Goal: Task Accomplishment & Management: Use online tool/utility

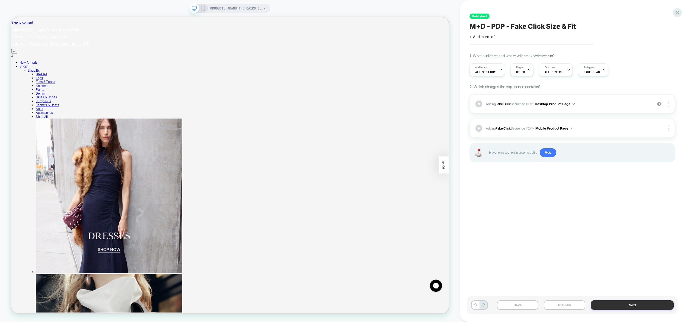
click at [628, 308] on button "Next" at bounding box center [632, 305] width 83 height 9
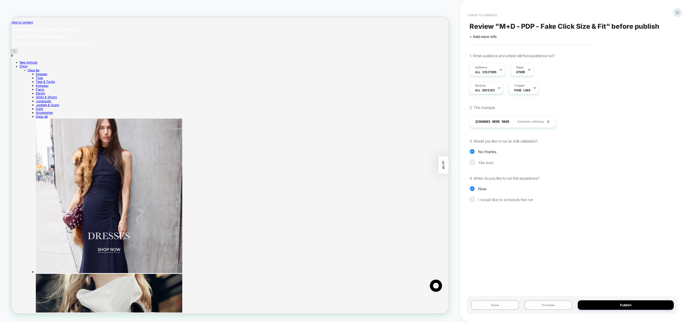
click at [473, 14] on button "< Back to changes" at bounding box center [482, 15] width 36 height 9
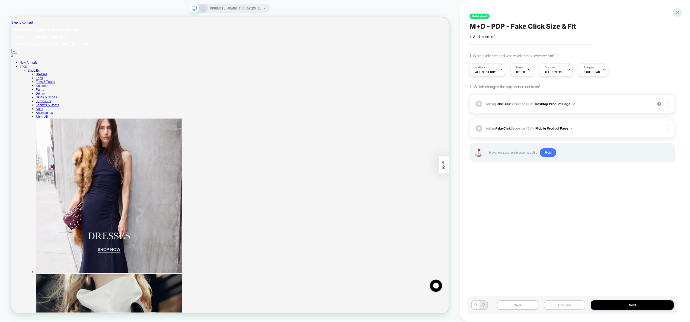
click at [569, 302] on button "Preview" at bounding box center [565, 305] width 42 height 9
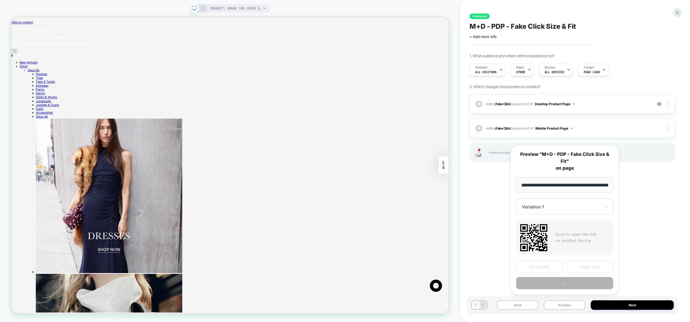
scroll to position [0, 75]
click at [567, 285] on button "Preview" at bounding box center [564, 284] width 97 height 12
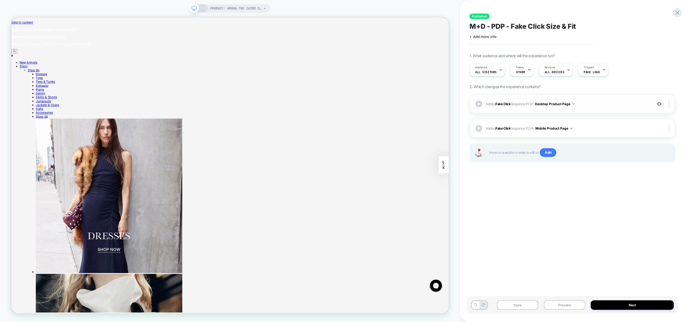
click at [597, 108] on div "Adding Fake Click Sequence # 1 on Desktop Product Page Add Before Add After Cop…" at bounding box center [573, 103] width 206 height 19
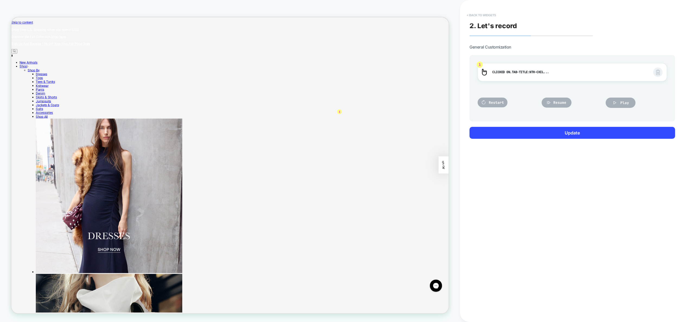
click at [487, 16] on button "< Back to widgets" at bounding box center [481, 15] width 35 height 9
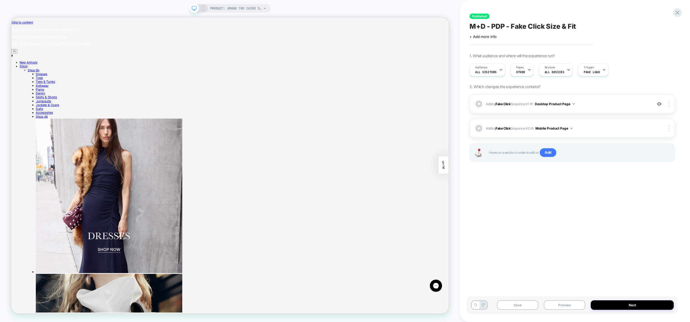
click at [589, 132] on div "Adding Fake Click Sequence # 2 on Mobile Product Page Copy to Desktop Target Al…" at bounding box center [573, 128] width 206 height 19
drag, startPoint x: 554, startPoint y: 304, endPoint x: 556, endPoint y: 301, distance: 2.9
click at [554, 303] on button "Preview" at bounding box center [565, 305] width 42 height 9
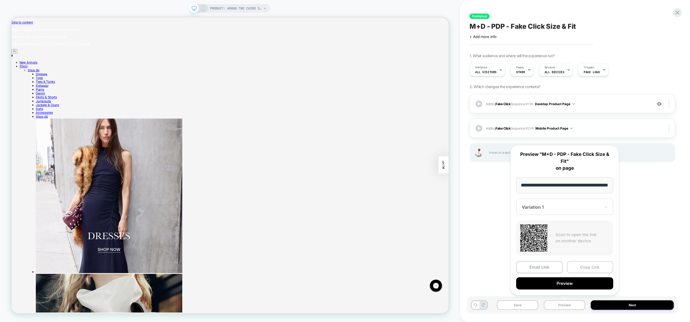
scroll to position [0, 0]
click at [580, 267] on button "Copy Link" at bounding box center [590, 267] width 47 height 12
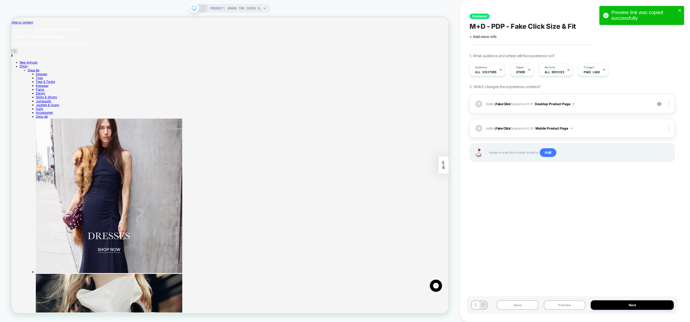
click at [577, 252] on div "Published M+D - PDP - Fake Click Size & Fit Click to edit experience details + …" at bounding box center [572, 160] width 211 height 311
click at [552, 154] on span "Add" at bounding box center [548, 152] width 17 height 9
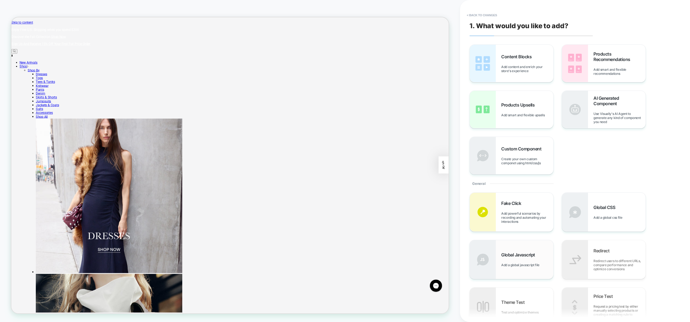
click at [518, 262] on div "Global Javascript Add a global javascript file" at bounding box center [527, 259] width 52 height 15
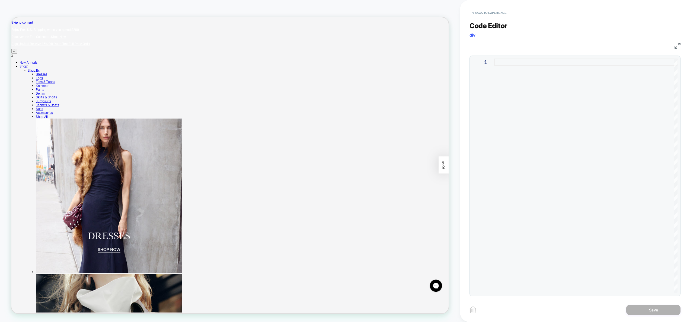
click at [551, 138] on div at bounding box center [585, 176] width 183 height 235
type textarea "*"
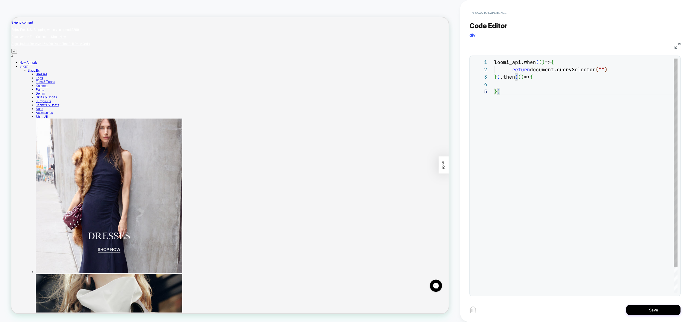
click at [614, 71] on div "loomi_api.when ( ( ) => { return document.querySelector ( "" ) } ) .then ( ( ) …" at bounding box center [585, 191] width 183 height 264
click at [602, 69] on div "loomi_api.when ( ( ) => { return document.querySelector ( "" ) } ) .then ( ( ) …" at bounding box center [585, 195] width 183 height 272
drag, startPoint x: 633, startPoint y: 112, endPoint x: 522, endPoint y: 98, distance: 112.4
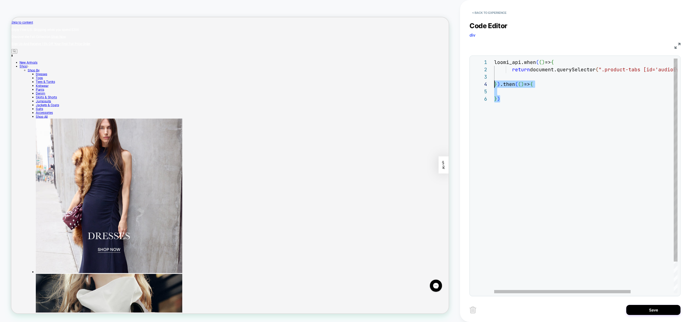
click at [494, 81] on div "loomi_api.when ( ( ) => { return document.querySelector ( ".product-tabs [id='a…" at bounding box center [614, 195] width 241 height 272
drag, startPoint x: 531, startPoint y: 99, endPoint x: 528, endPoint y: 97, distance: 3.9
click at [531, 99] on div "loomi_api.when ( ( ) => { return document.querySelector ( ".product-tabs [id='a…" at bounding box center [614, 195] width 241 height 272
click at [520, 92] on div "loomi_api.when ( ( ) => { return document.querySelector ( ".product-tabs [id='a…" at bounding box center [614, 195] width 241 height 272
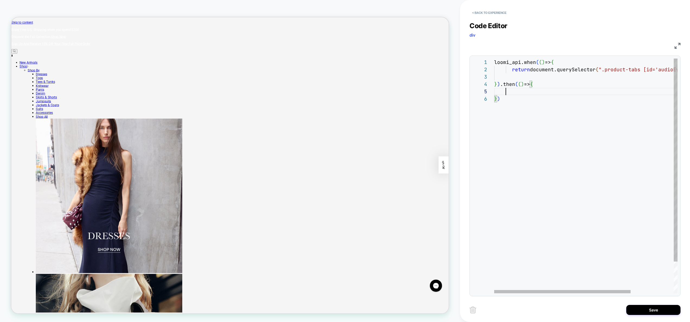
scroll to position [29, 12]
click at [521, 85] on div "loomi_api.when ( ( ) => { return document.querySelector ( ".product-tabs [id='a…" at bounding box center [614, 195] width 241 height 272
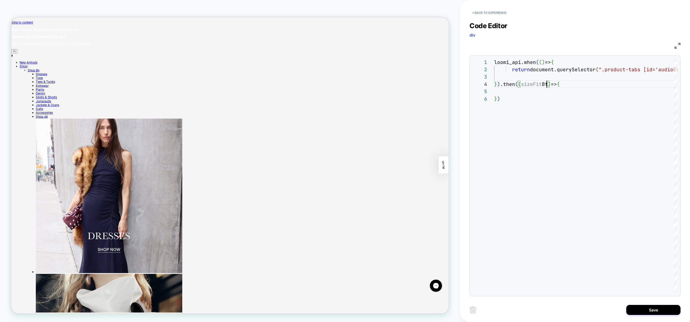
scroll to position [22, 56]
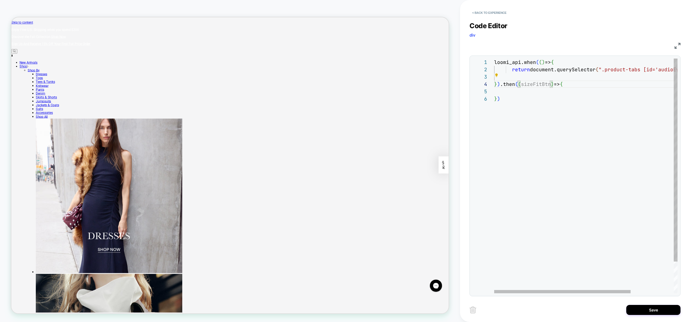
click at [534, 87] on div "loomi_api.when ( ( ) => { return document.querySelector ( ".product-tabs [id='a…" at bounding box center [614, 195] width 241 height 272
click at [528, 92] on div "loomi_api.when ( ( ) => { return document.querySelector ( ".product-tabs [id='a…" at bounding box center [614, 195] width 241 height 272
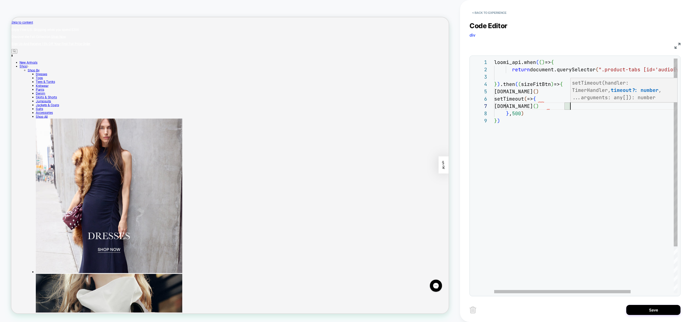
drag, startPoint x: 538, startPoint y: 100, endPoint x: 547, endPoint y: 101, distance: 9.4
click at [538, 100] on div "loomi_api.when ( ( ) => { return document.querySelector ( ".product-tabs [id='a…" at bounding box center [614, 206] width 241 height 294
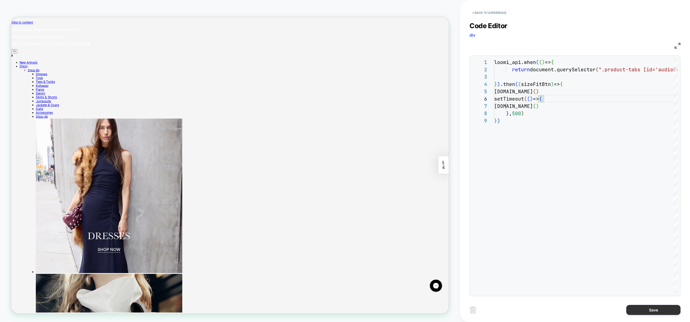
type textarea "**********"
click at [655, 312] on button "Save" at bounding box center [653, 310] width 54 height 10
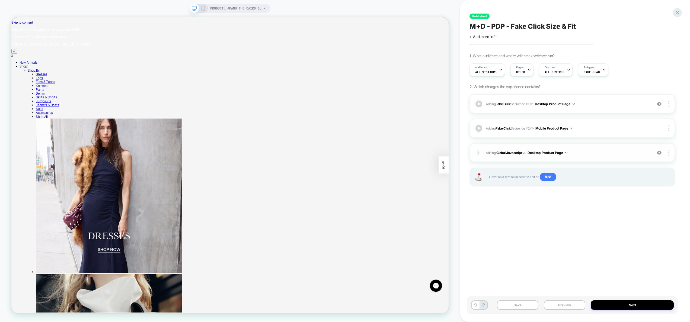
click at [668, 154] on img at bounding box center [668, 153] width 1 height 6
click at [670, 152] on div at bounding box center [670, 153] width 10 height 6
click at [650, 165] on div "Target All Devices" at bounding box center [637, 167] width 48 height 15
click at [670, 129] on div at bounding box center [670, 128] width 10 height 6
click at [640, 141] on div "Delete" at bounding box center [637, 143] width 48 height 15
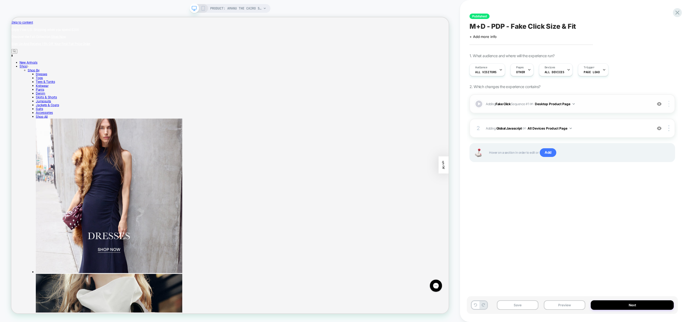
click at [669, 105] on img at bounding box center [668, 104] width 1 height 6
click at [638, 134] on div "Delete" at bounding box center [637, 134] width 48 height 15
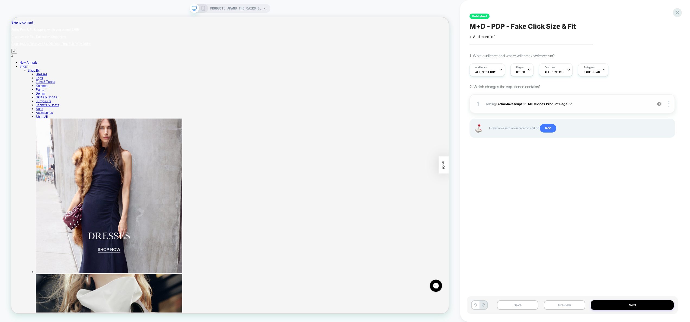
click at [611, 107] on div "1 Adding Global Javascript on All Devices Product Page Add Before Add After Tar…" at bounding box center [573, 103] width 206 height 19
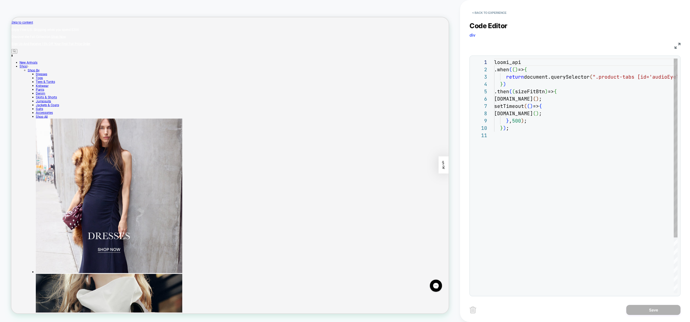
scroll to position [73, 0]
click at [580, 92] on div "loomi_api .when ( ( ) => { return document.querySelector ( ".product-tabs [id='…" at bounding box center [613, 213] width 238 height 308
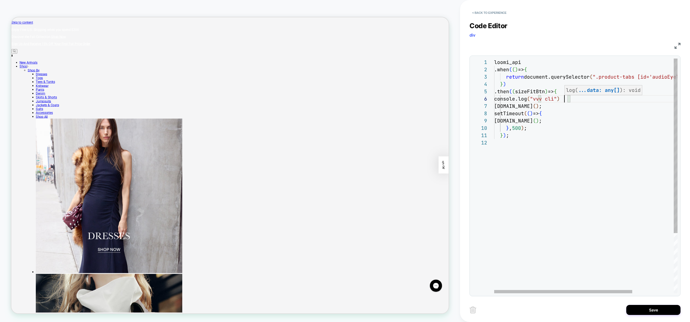
scroll to position [37, 76]
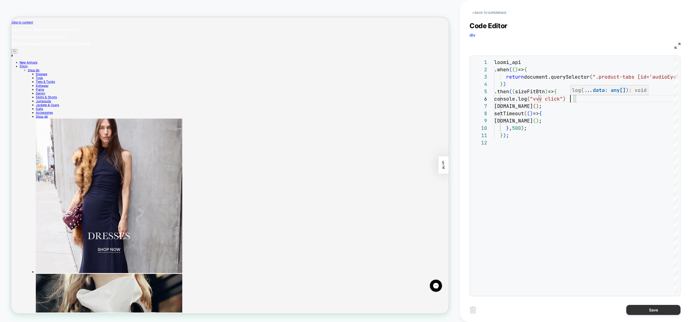
type textarea "**********"
click at [652, 307] on button "Save" at bounding box center [653, 310] width 54 height 10
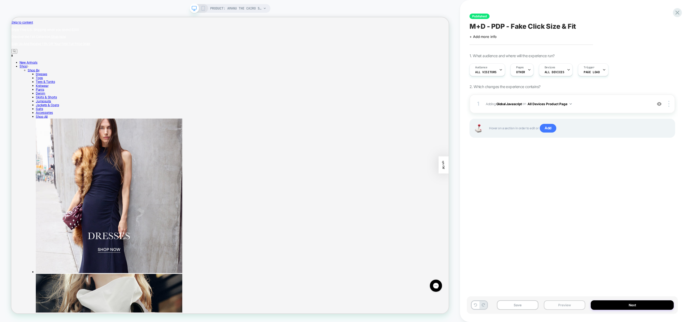
click at [566, 304] on button "Preview" at bounding box center [565, 305] width 42 height 9
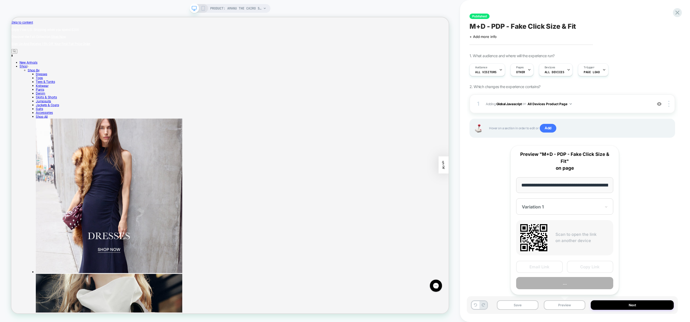
scroll to position [0, 75]
click at [566, 285] on button "Preview" at bounding box center [564, 284] width 97 height 12
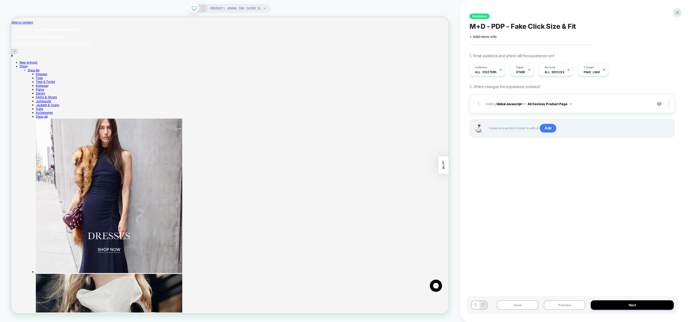
click at [584, 101] on span "Adding Global Javascript on All Devices Product Page" at bounding box center [568, 104] width 164 height 7
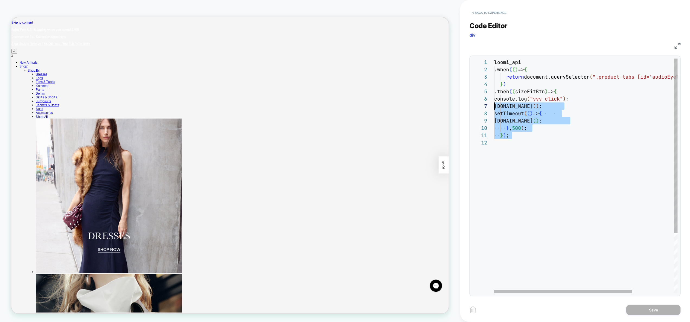
scroll to position [0, 0]
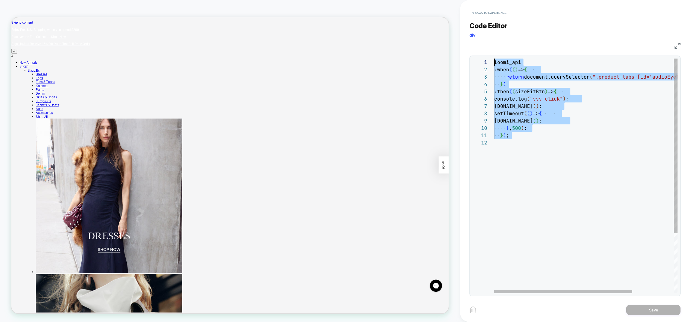
drag, startPoint x: 526, startPoint y: 148, endPoint x: 454, endPoint y: 56, distance: 116.3
click at [494, 59] on div "loomi_api .when ( ( ) => { return document.querySelector ( ".product-tabs [id='…" at bounding box center [613, 217] width 238 height 316
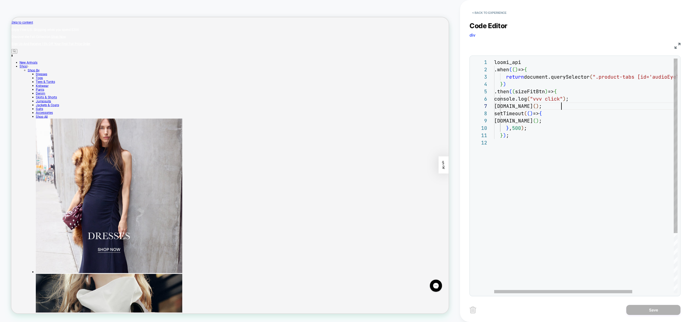
click at [604, 105] on div "loomi_api .when ( ( ) => { return document.querySelector ( ".product-tabs [id='…" at bounding box center [613, 217] width 238 height 316
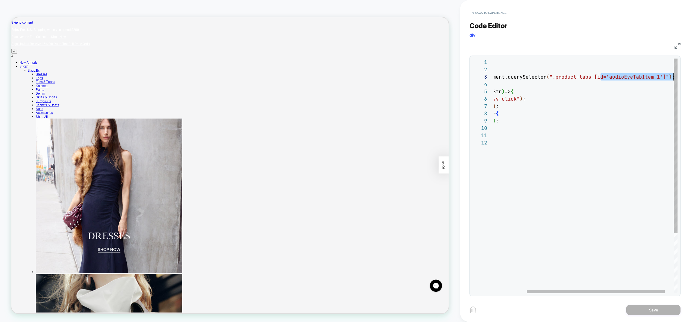
drag, startPoint x: 661, startPoint y: 78, endPoint x: 684, endPoint y: 77, distance: 22.6
click at [684, 77] on div "loomi_api .when ( ( ) => { return document.querySelector ( ".product-tabs [id='…" at bounding box center [570, 217] width 238 height 316
click at [660, 76] on div "loomi_api .when ( ( ) => { return document.querySelector ( ".product-tabs [id='…" at bounding box center [570, 217] width 238 height 316
click at [660, 78] on div "loomi_api .when ( ( ) => { return document.querySelector ( ".product-tabs [id='…" at bounding box center [570, 217] width 238 height 316
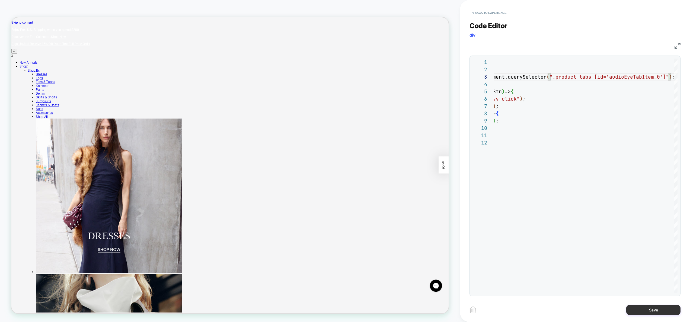
type textarea "**********"
click at [644, 310] on button "Save" at bounding box center [653, 310] width 54 height 10
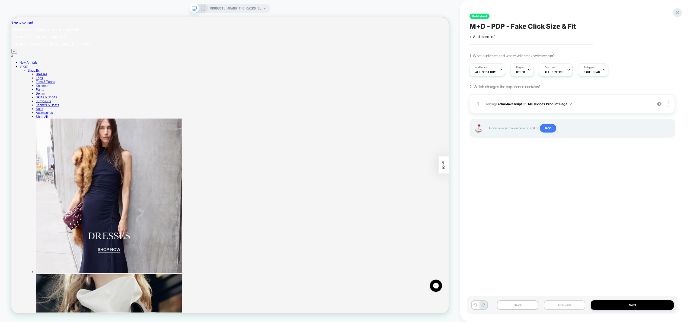
click at [556, 304] on button "Preview" at bounding box center [565, 305] width 42 height 9
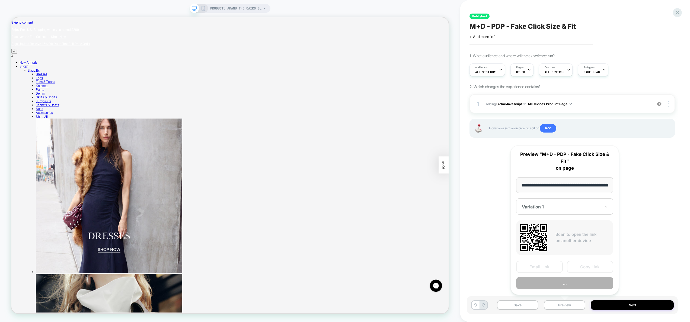
scroll to position [0, 75]
click at [558, 285] on button "Preview" at bounding box center [564, 284] width 97 height 12
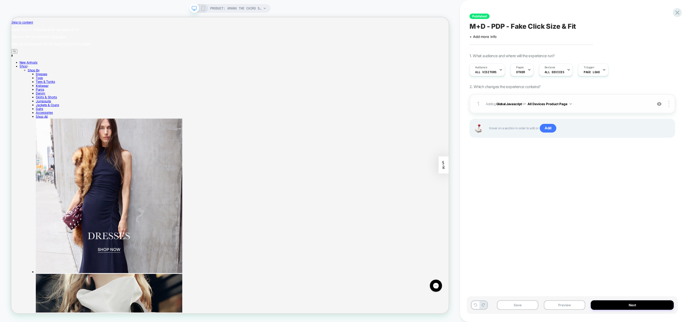
click at [590, 104] on span "Adding Global Javascript on All Devices Product Page" at bounding box center [568, 104] width 164 height 7
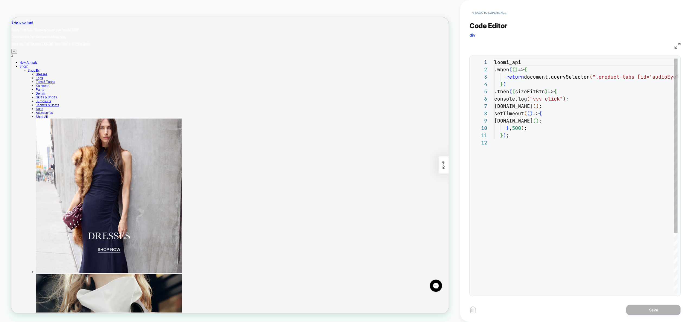
scroll to position [73, 0]
click at [608, 134] on div "loomi_api .when ( ( ) => { return document.querySelector ( ".product-tabs [id='…" at bounding box center [613, 217] width 238 height 316
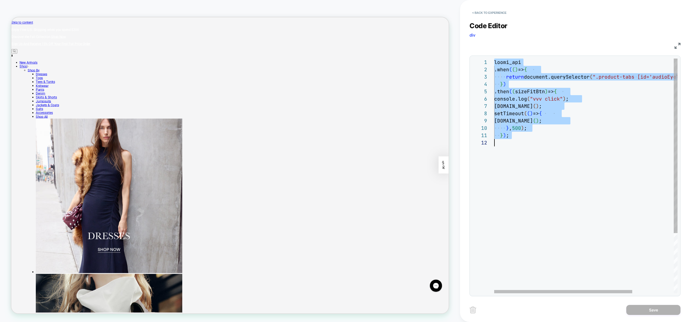
scroll to position [0, 0]
type textarea "***"
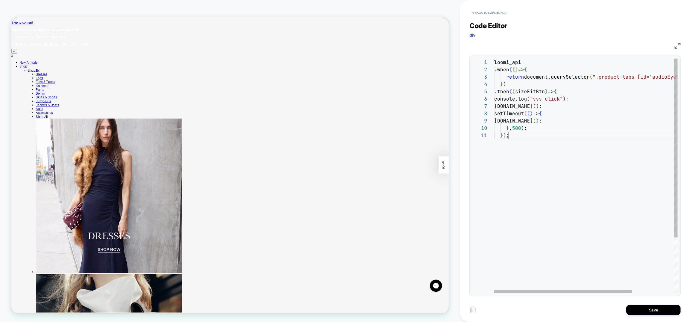
scroll to position [0, 14]
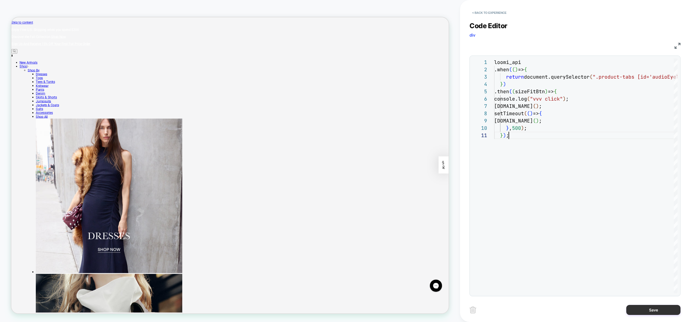
click at [658, 312] on button "Save" at bounding box center [653, 310] width 54 height 10
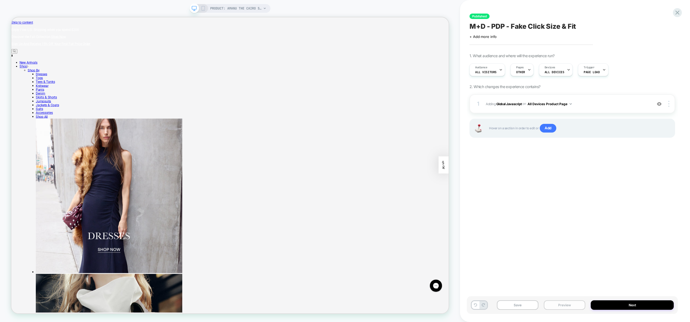
click at [562, 304] on button "Preview" at bounding box center [565, 305] width 42 height 9
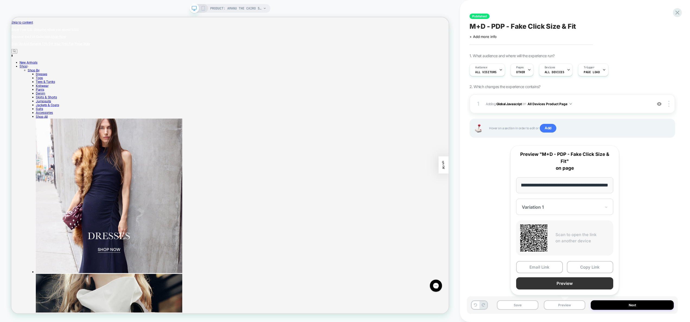
scroll to position [0, 0]
click at [565, 283] on button "Preview" at bounding box center [564, 284] width 97 height 12
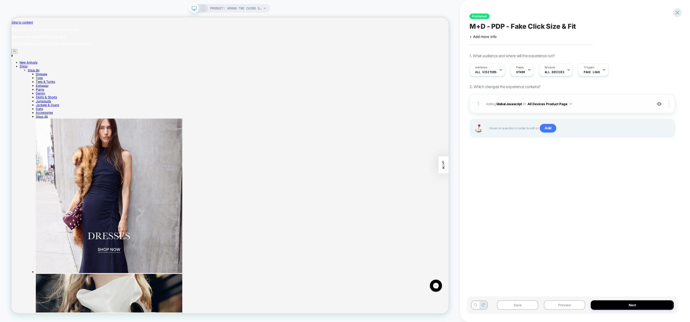
click at [600, 97] on div "1 Adding Global Javascript on All Devices Product Page Add Before Add After Tar…" at bounding box center [573, 103] width 206 height 19
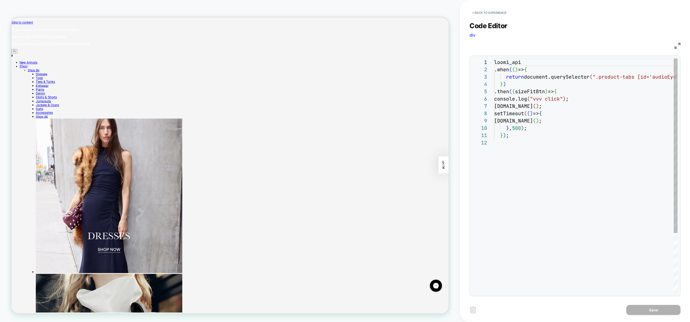
scroll to position [73, 0]
click at [561, 104] on div "loomi_api .when ( ( ) => { return document.querySelector ( ".product-tabs [id='…" at bounding box center [585, 217] width 183 height 316
type textarea "**********"
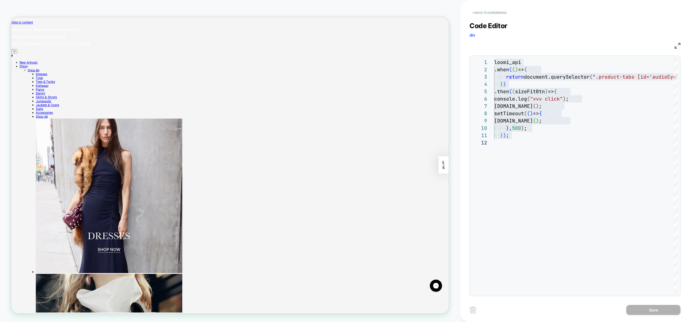
click at [495, 12] on button "< Back to experience" at bounding box center [490, 12] width 40 height 9
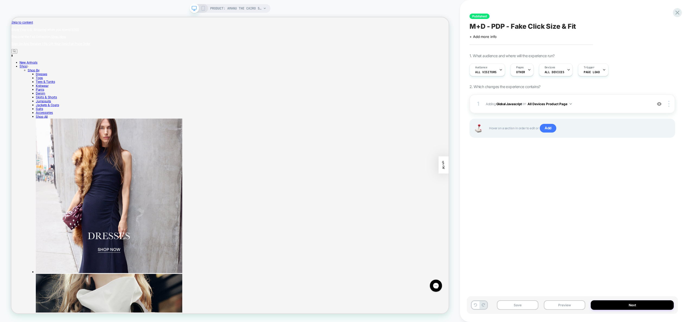
click at [683, 9] on div "Published M+D - PDP - Fake Click Size & Fit Click to edit experience details + …" at bounding box center [575, 161] width 230 height 322
click at [676, 11] on icon at bounding box center [678, 13] width 4 height 4
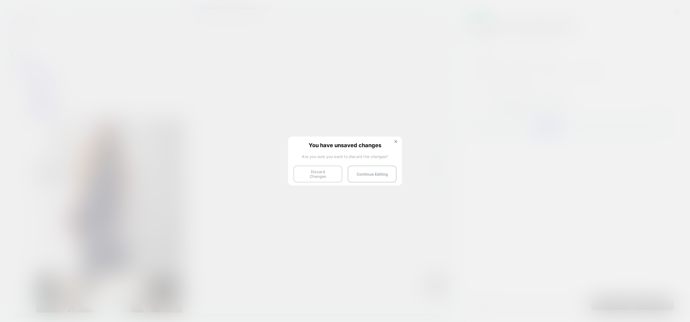
click at [321, 171] on button "Discard Changes" at bounding box center [318, 174] width 49 height 17
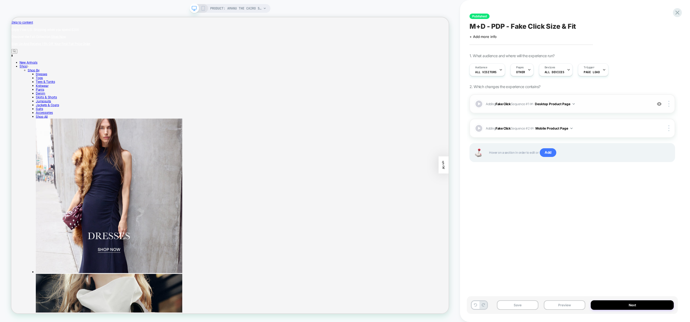
click at [592, 103] on span "Adding Fake Click Sequence # 1 on Desktop Product Page" at bounding box center [568, 104] width 164 height 7
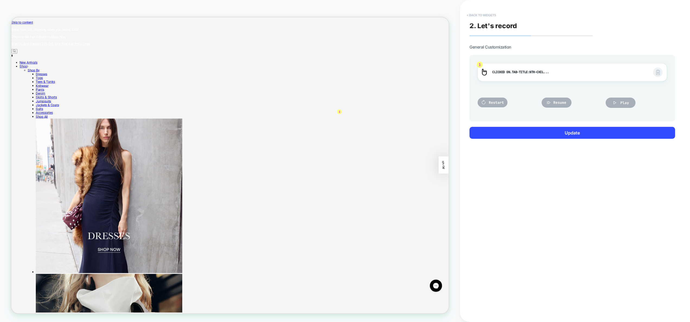
click at [485, 17] on button "< Back to widgets" at bounding box center [481, 15] width 35 height 9
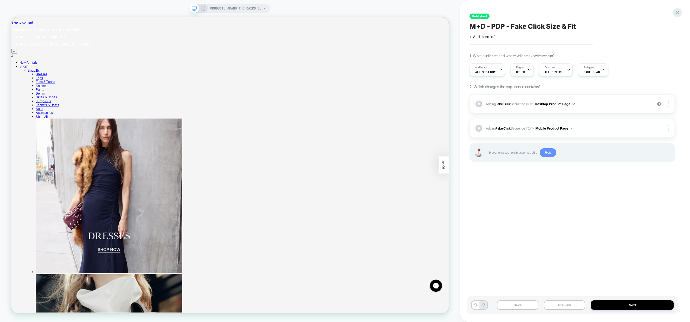
click at [549, 153] on span "Add" at bounding box center [548, 152] width 17 height 9
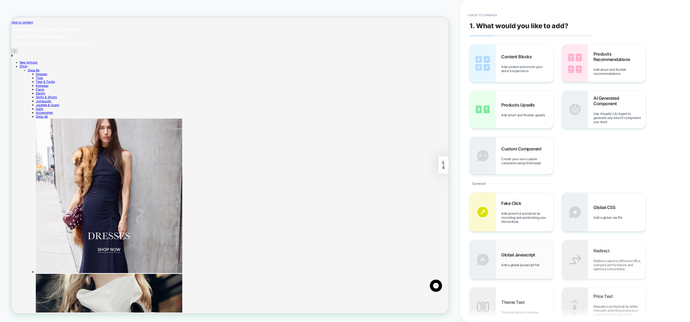
click at [479, 279] on img at bounding box center [483, 259] width 26 height 39
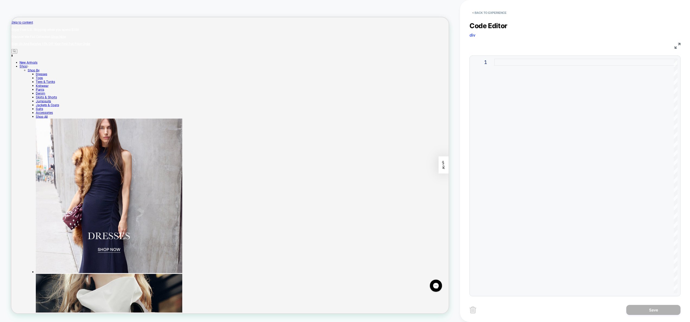
click at [587, 124] on div at bounding box center [585, 176] width 183 height 235
type textarea "***"
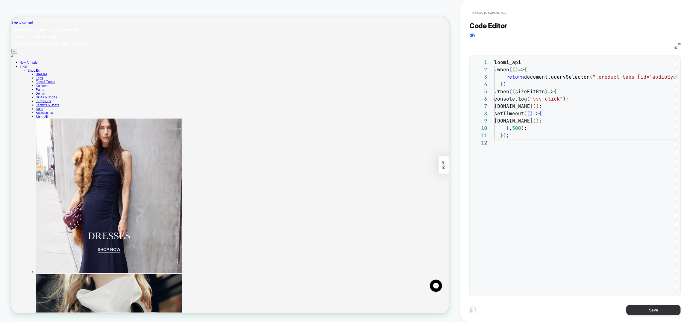
click at [648, 310] on button "Save" at bounding box center [653, 310] width 54 height 10
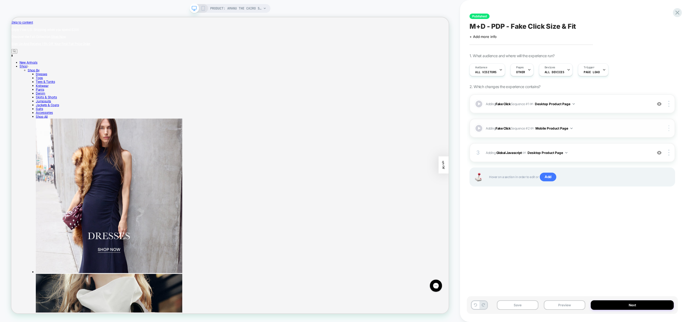
click at [668, 129] on img at bounding box center [668, 128] width 1 height 6
click at [644, 145] on div "Delete" at bounding box center [637, 143] width 48 height 15
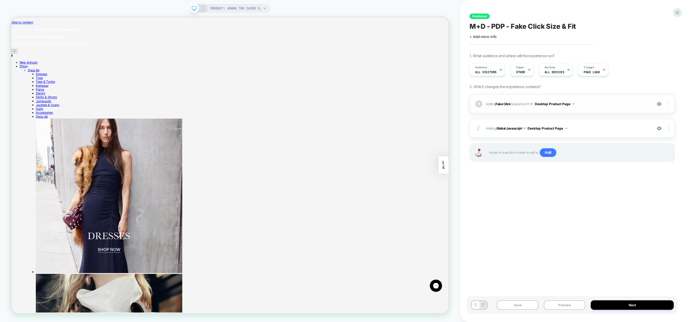
click at [668, 103] on img at bounding box center [668, 104] width 1 height 6
click at [646, 134] on div "Delete" at bounding box center [637, 134] width 48 height 15
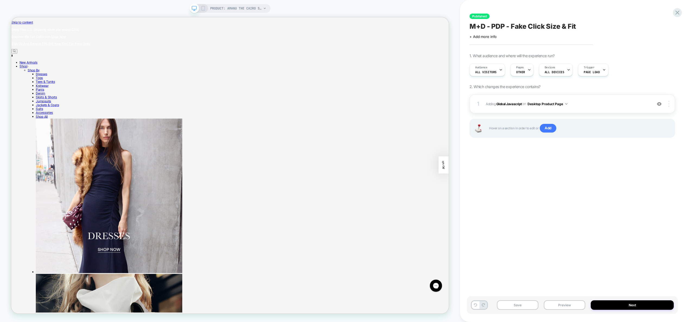
click at [669, 103] on img at bounding box center [668, 104] width 1 height 6
click at [670, 101] on div at bounding box center [670, 104] width 10 height 6
click at [644, 119] on div "Target All Devices" at bounding box center [637, 119] width 48 height 15
click at [595, 96] on div "1 Adding Global Javascript on All Devices Product Page Add Before Add After Tar…" at bounding box center [573, 103] width 206 height 19
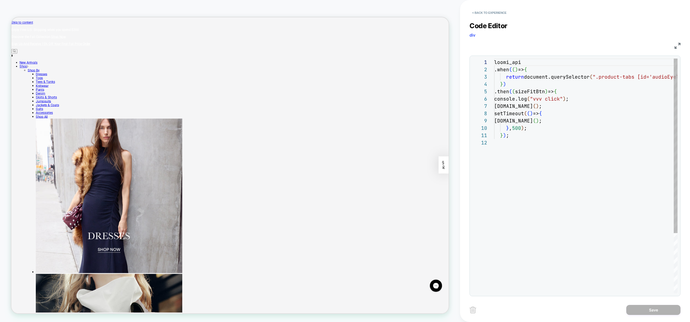
scroll to position [73, 0]
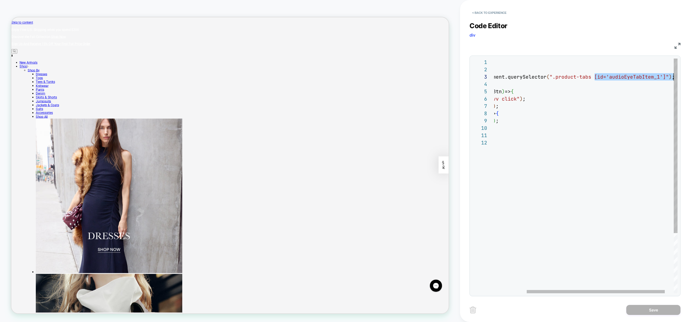
drag, startPoint x: 639, startPoint y: 77, endPoint x: 703, endPoint y: 78, distance: 64.3
click at [689, 78] on div "loomi_api .when ( ( ) => { return document.querySelector ( ".product-tabs [id='…" at bounding box center [570, 217] width 238 height 316
click at [654, 79] on div "loomi_api .when ( ( ) => { return document.querySelector ( ".product-tabs [id='…" at bounding box center [570, 217] width 238 height 316
drag, startPoint x: 662, startPoint y: 77, endPoint x: 597, endPoint y: 78, distance: 65.1
click at [597, 78] on div "loomi_api .when ( ( ) => { return document.querySelector ( ".product-tabs [id='…" at bounding box center [570, 217] width 238 height 316
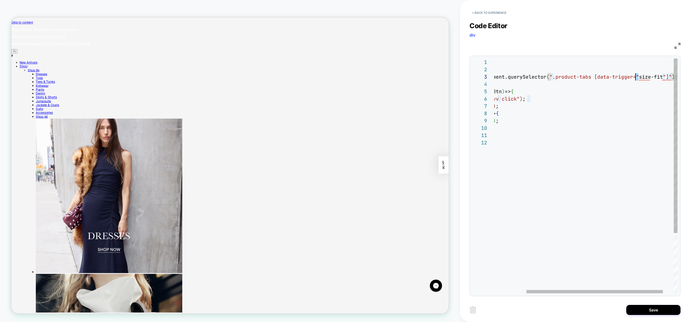
scroll to position [15, 184]
click at [636, 78] on div "loomi_api .when ( ( ) => { return document.querySelector ( ".product-tabs [data…" at bounding box center [571, 217] width 241 height 316
click at [636, 94] on div "loomi_api .when ( ( ) => { return document.querySelector ( ".product-tabs [data…" at bounding box center [571, 217] width 241 height 316
click at [634, 77] on div "loomi_api .when ( ( ) => { return document.querySelector ( ".product-tabs [data…" at bounding box center [571, 217] width 241 height 316
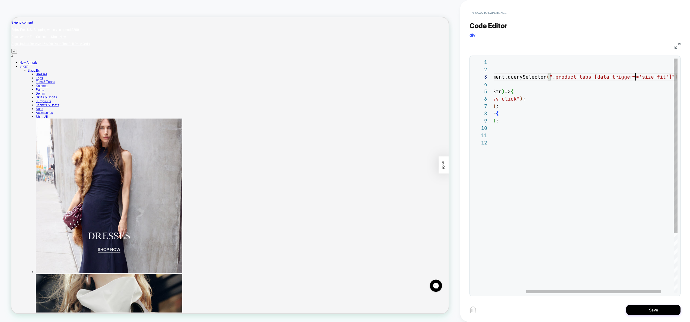
scroll to position [15, 184]
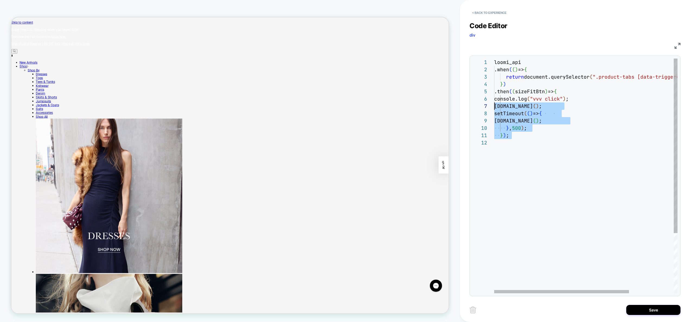
drag, startPoint x: 582, startPoint y: 143, endPoint x: 472, endPoint y: 104, distance: 117.2
click at [494, 104] on div "loomi_api .when ( ( ) => { return document.querySelector ( ".product-tabs [data…" at bounding box center [616, 217] width 244 height 316
click at [577, 145] on div "loomi_api .when ( ( ) => { return document.querySelector ( ".product-tabs [data…" at bounding box center [616, 217] width 244 height 316
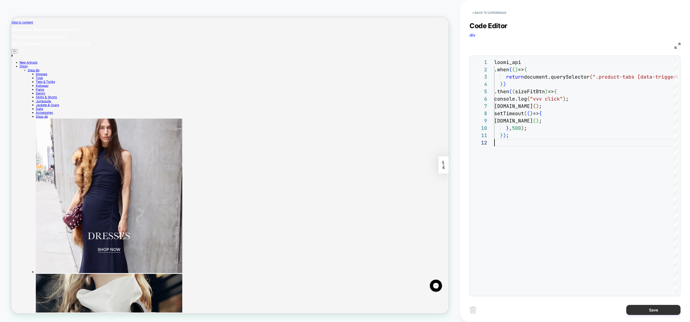
type textarea "***"
click at [644, 309] on button "Save" at bounding box center [653, 310] width 54 height 10
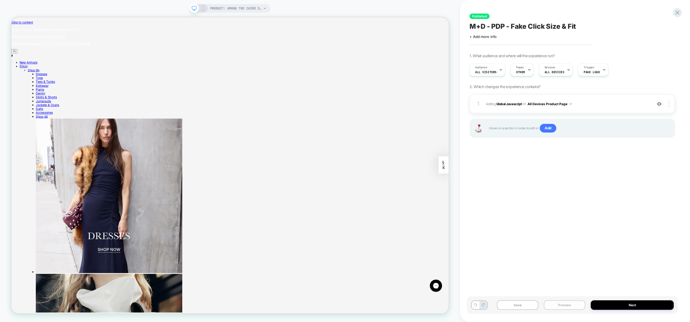
click at [554, 305] on button "Preview" at bounding box center [565, 305] width 42 height 9
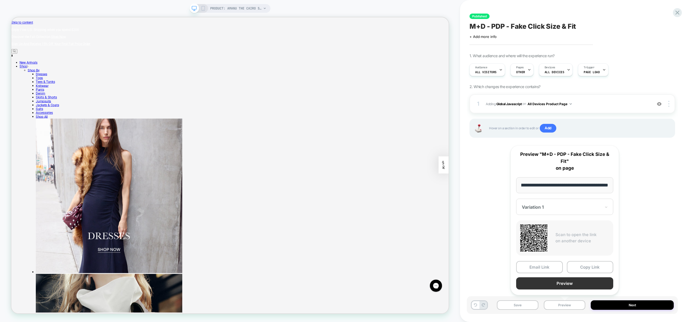
scroll to position [0, 0]
click at [558, 288] on button "Preview" at bounding box center [564, 284] width 97 height 12
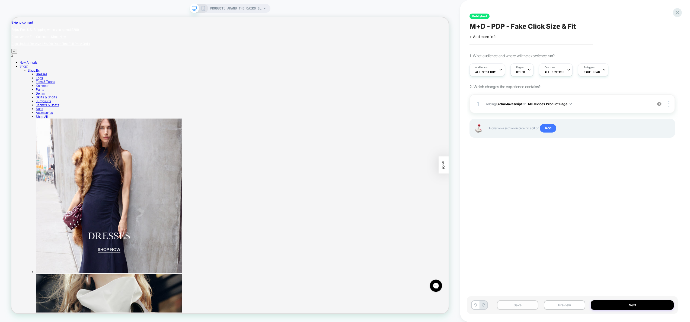
click at [513, 305] on button "Save" at bounding box center [518, 305] width 42 height 9
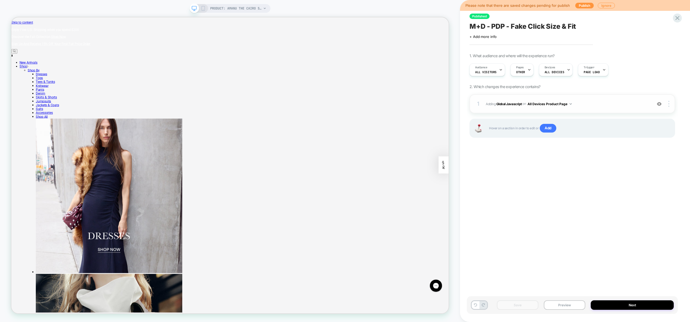
click at [587, 104] on span "Adding Global Javascript on All Devices Product Page" at bounding box center [568, 104] width 164 height 7
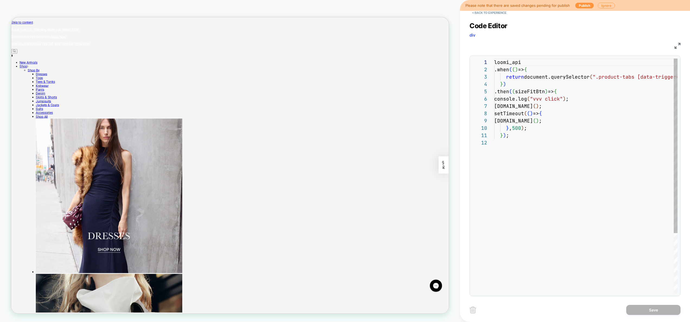
scroll to position [73, 0]
click at [572, 102] on div "loomi_api .when ( ( ) => { return document.querySelector ( ".product-tabs [data…" at bounding box center [616, 217] width 244 height 316
type textarea "**********"
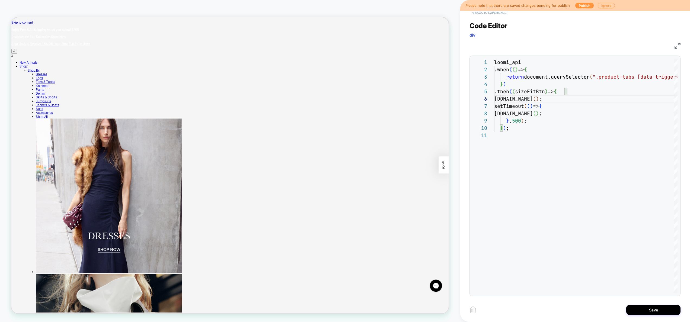
click at [498, 15] on button "< Back to experience" at bounding box center [490, 12] width 40 height 9
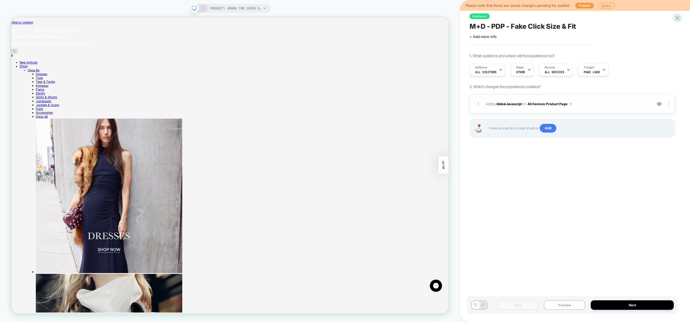
click at [596, 103] on span "Adding Global Javascript on All Devices Product Page" at bounding box center [568, 104] width 164 height 7
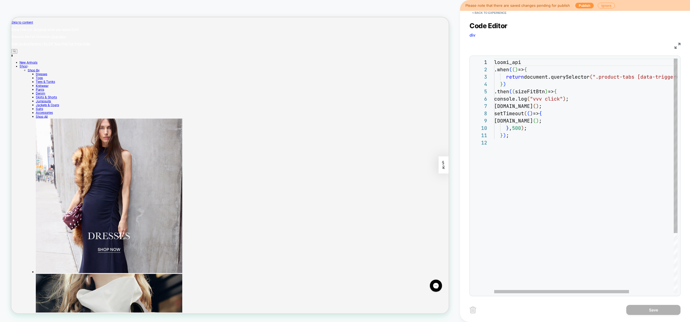
scroll to position [37, 76]
click at [570, 100] on div "loomi_api .when ( ( ) => { return document.querySelector ( ".product-tabs [data…" at bounding box center [616, 217] width 244 height 316
type textarea "**********"
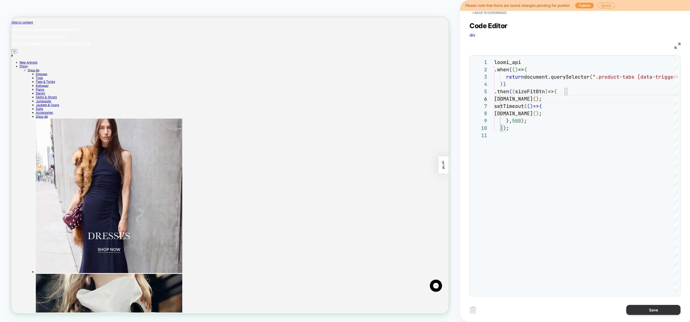
click at [645, 314] on button "Save" at bounding box center [653, 310] width 54 height 10
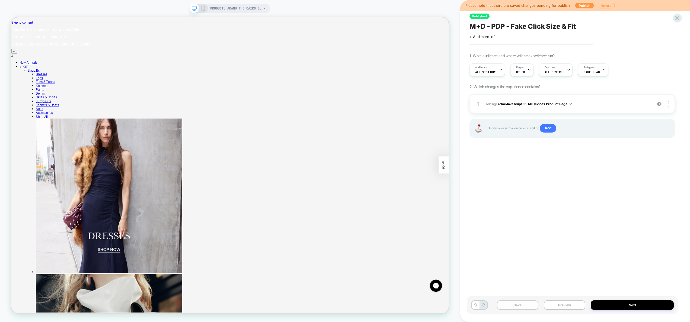
click at [523, 308] on button "Save" at bounding box center [518, 305] width 42 height 9
click at [595, 103] on span "Adding Global Javascript on All Devices Product Page" at bounding box center [568, 104] width 164 height 7
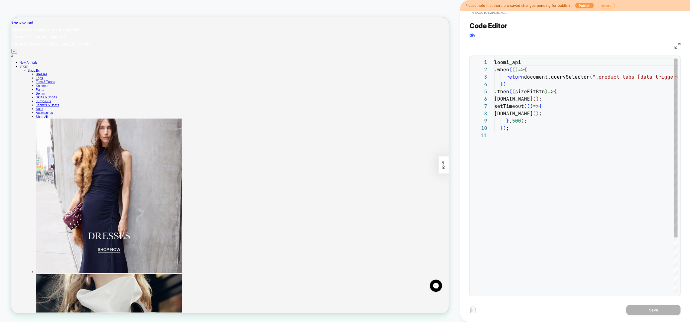
click at [591, 100] on div "loomi_api .when ( ( ) => { return document.querySelector ( ".product-tabs [data…" at bounding box center [585, 213] width 183 height 308
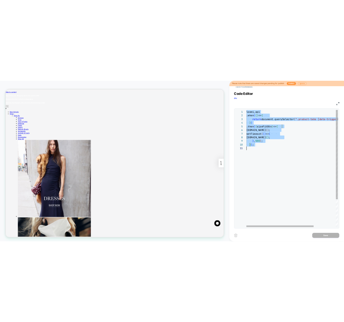
scroll to position [0, 0]
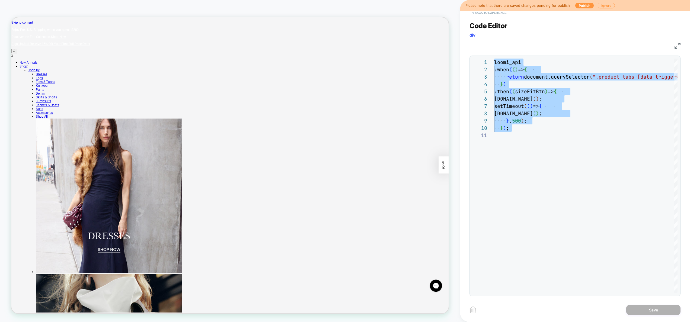
click at [496, 11] on button "< Back to experience" at bounding box center [490, 12] width 40 height 9
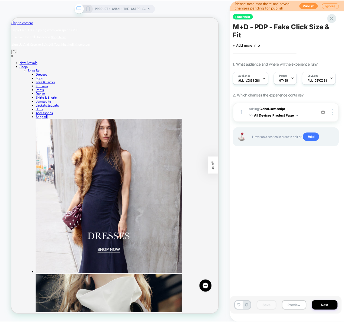
scroll to position [0, 1]
